Goal: Task Accomplishment & Management: Manage account settings

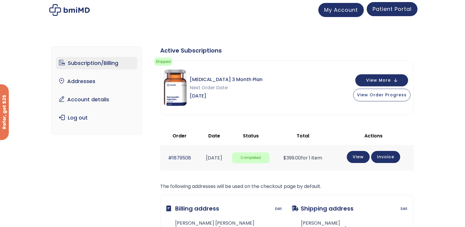
click at [402, 12] on span "Patient Portal" at bounding box center [391, 8] width 39 height 7
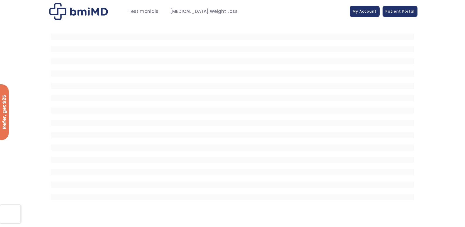
click at [401, 11] on span "Patient Portal" at bounding box center [399, 11] width 29 height 5
click at [365, 9] on span "My Account" at bounding box center [364, 10] width 24 height 5
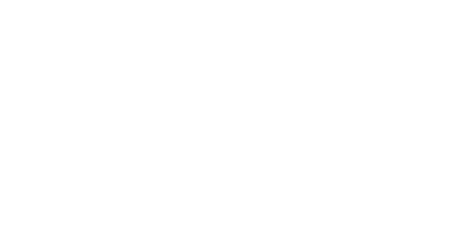
click at [0, 0] on html at bounding box center [0, 0] width 0 height 0
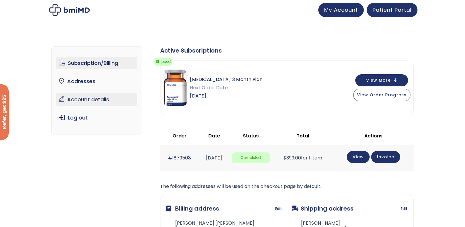
click at [91, 100] on link "Account details" at bounding box center [96, 99] width 81 height 12
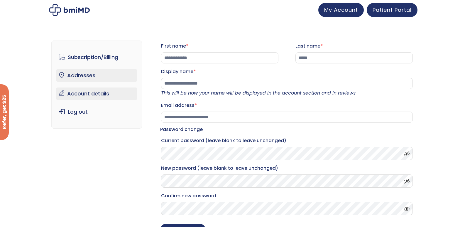
click at [92, 75] on link "Addresses" at bounding box center [96, 75] width 81 height 12
